Goal: Communication & Community: Answer question/provide support

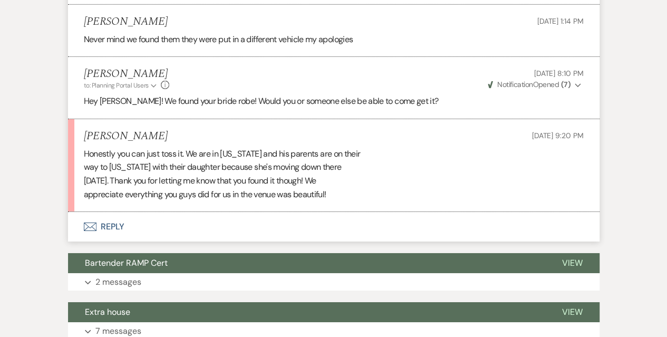
scroll to position [3697, 0]
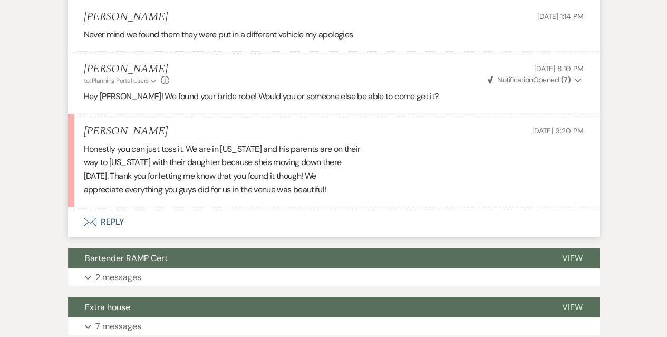
click at [108, 232] on button "Envelope Reply" at bounding box center [334, 222] width 532 height 30
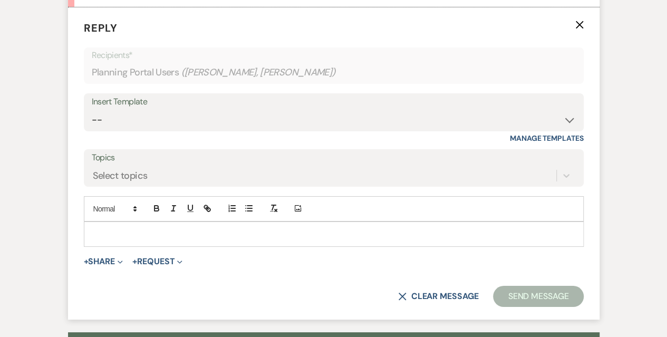
scroll to position [3897, 0]
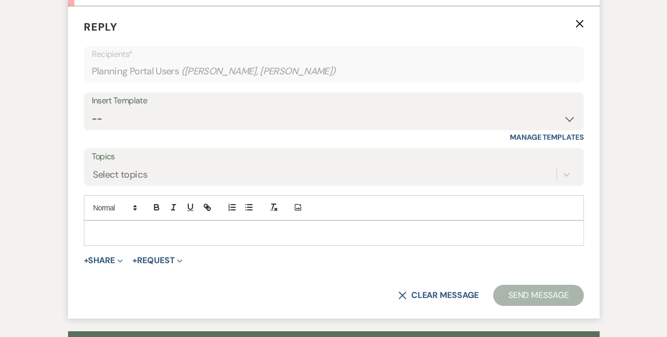
click at [108, 232] on div at bounding box center [333, 233] width 499 height 24
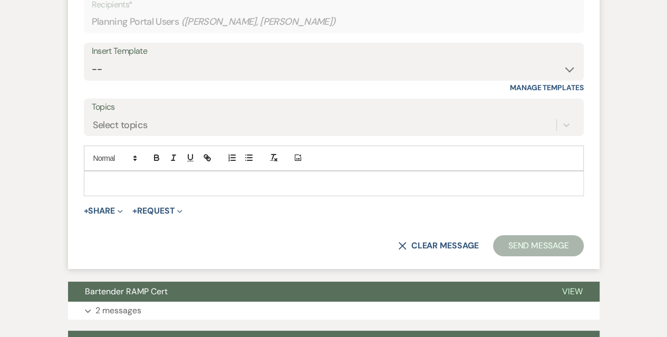
scroll to position [3950, 0]
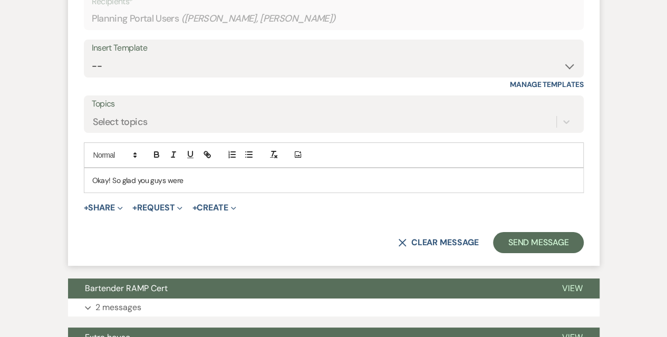
click at [210, 181] on p "Okay! So glad you guys were" at bounding box center [333, 181] width 483 height 12
click at [250, 186] on p "Okay! So glad you guys were happy with the venue!" at bounding box center [333, 181] width 483 height 12
click at [305, 186] on p "Okay, no problem! So glad you guys were happy with the venue!" at bounding box center [333, 181] width 483 height 12
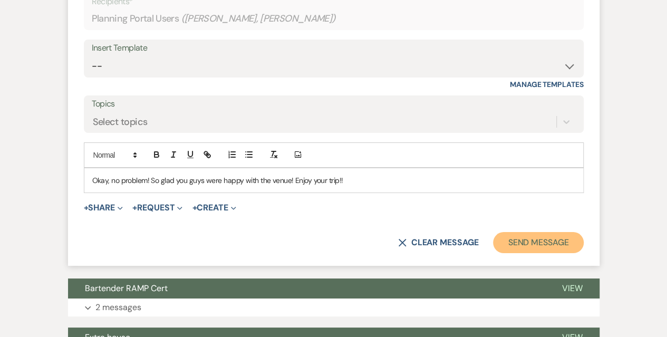
click at [542, 243] on button "Send Message" at bounding box center [538, 242] width 90 height 21
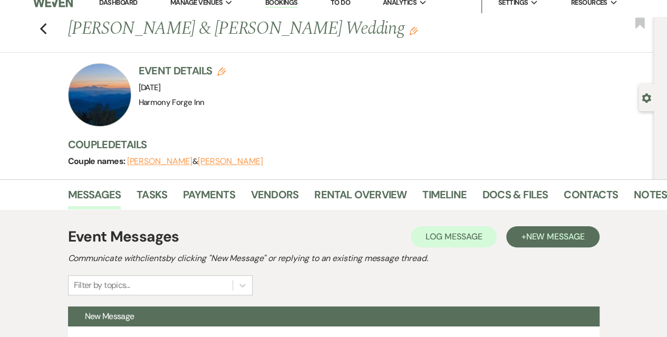
scroll to position [0, 0]
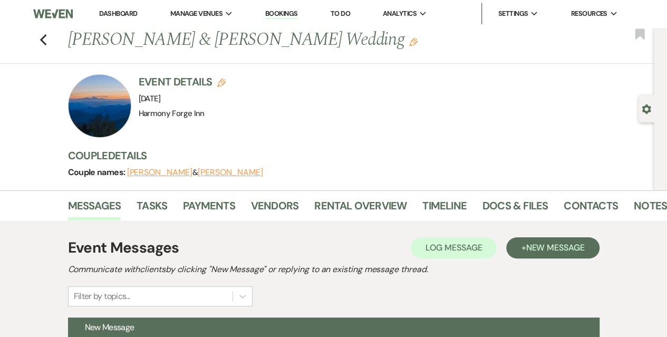
click at [113, 16] on link "Dashboard" at bounding box center [118, 13] width 38 height 9
